Goal: Information Seeking & Learning: Learn about a topic

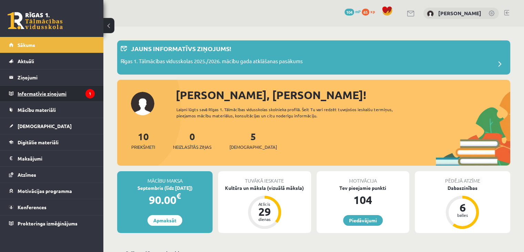
click at [77, 93] on legend "Informatīvie ziņojumi 1" at bounding box center [56, 94] width 77 height 16
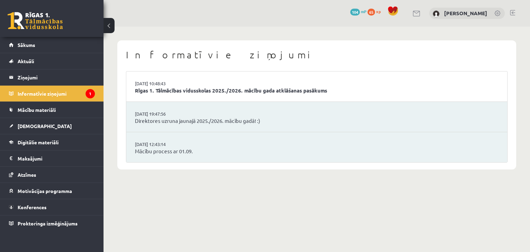
click at [301, 83] on li "02.09.2025 10:48:43 Rīgas 1. Tālmācības vidusskolas 2025./2026. mācību gada atk…" at bounding box center [316, 86] width 381 height 30
click at [295, 93] on link "Rīgas 1. Tālmācības vidusskolas 2025./2026. mācību gada atklāšanas pasākums" at bounding box center [316, 91] width 363 height 8
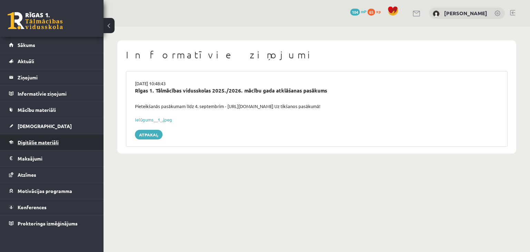
click at [77, 139] on link "Digitālie materiāli" at bounding box center [52, 142] width 86 height 16
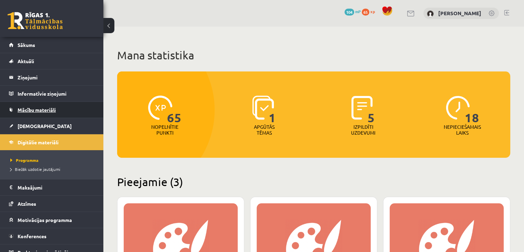
click at [76, 105] on link "Mācību materiāli" at bounding box center [52, 110] width 86 height 16
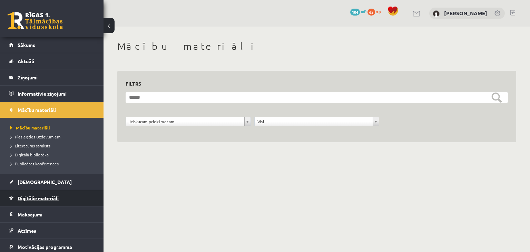
click at [84, 196] on link "Digitālie materiāli" at bounding box center [52, 198] width 86 height 16
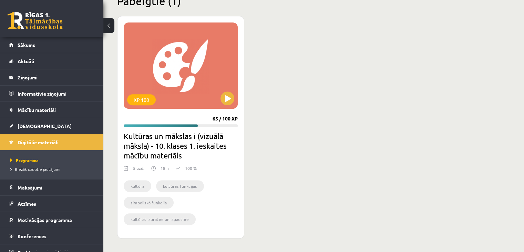
scroll to position [442, 0]
click at [231, 93] on button at bounding box center [228, 99] width 14 height 14
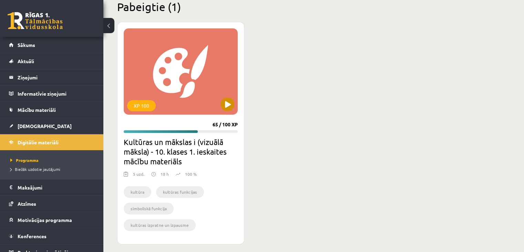
scroll to position [442, 0]
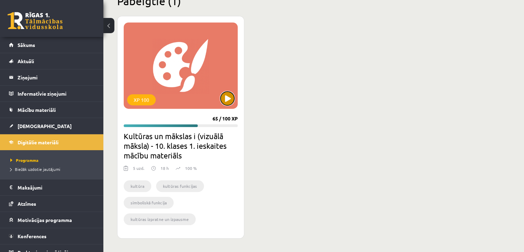
click at [229, 98] on button at bounding box center [228, 98] width 14 height 14
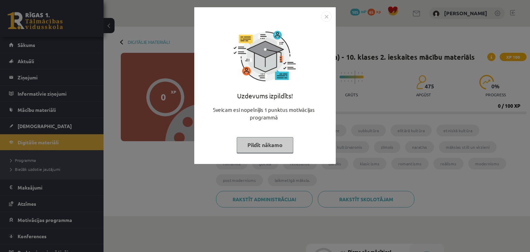
click at [258, 144] on button "Pildīt nākamo" at bounding box center [265, 145] width 57 height 16
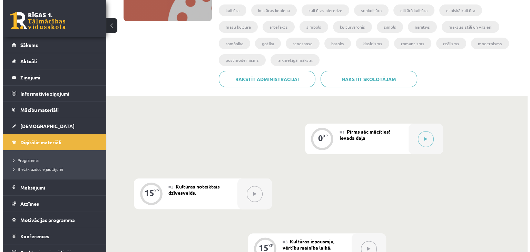
scroll to position [121, 0]
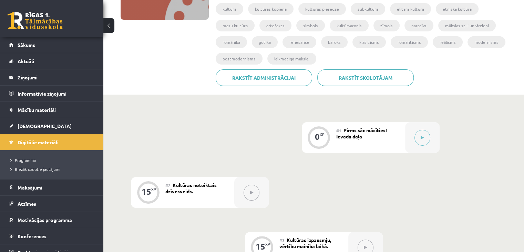
click at [348, 142] on div "#1 Pirms sāc mācīties! Ievada daļa" at bounding box center [371, 137] width 69 height 31
click at [427, 138] on button at bounding box center [423, 138] width 16 height 16
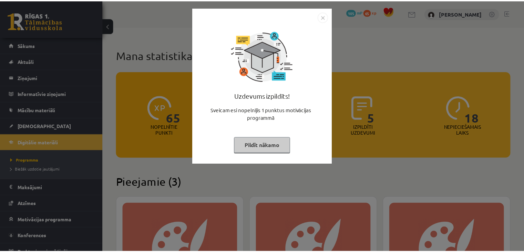
scroll to position [232, 0]
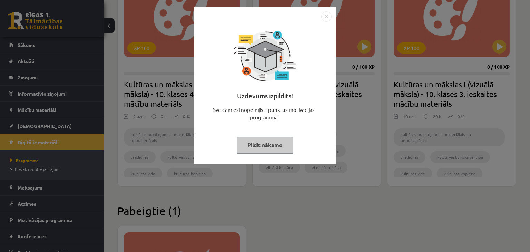
click at [258, 145] on button "Pildīt nākamo" at bounding box center [265, 145] width 57 height 16
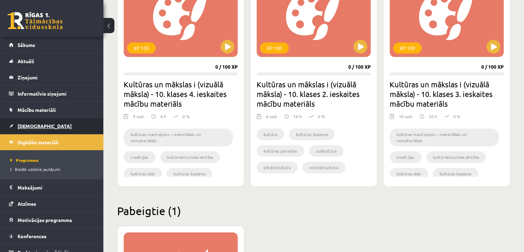
click at [47, 127] on link "[DEMOGRAPHIC_DATA]" at bounding box center [52, 126] width 86 height 16
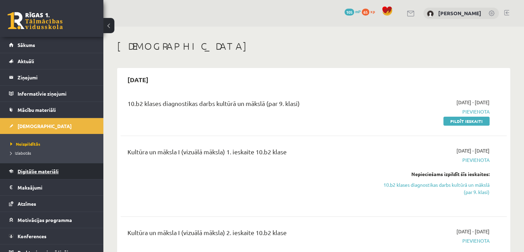
click at [58, 173] on span "Digitālie materiāli" at bounding box center [38, 171] width 41 height 6
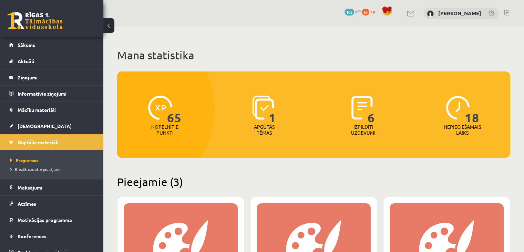
click at [354, 10] on span "105" at bounding box center [350, 12] width 10 height 7
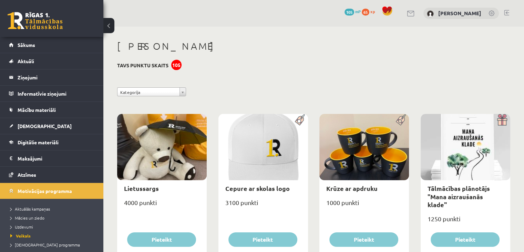
click at [370, 10] on span "65" at bounding box center [366, 12] width 8 height 7
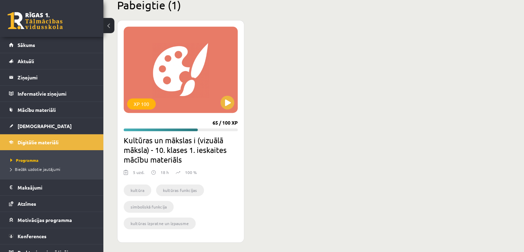
scroll to position [442, 0]
